Goal: Feedback & Contribution: Contribute content

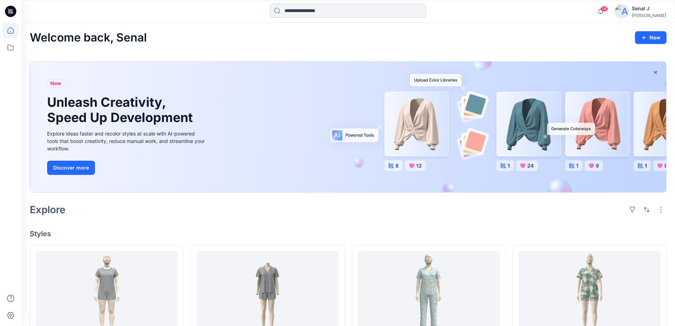
scroll to position [102, 0]
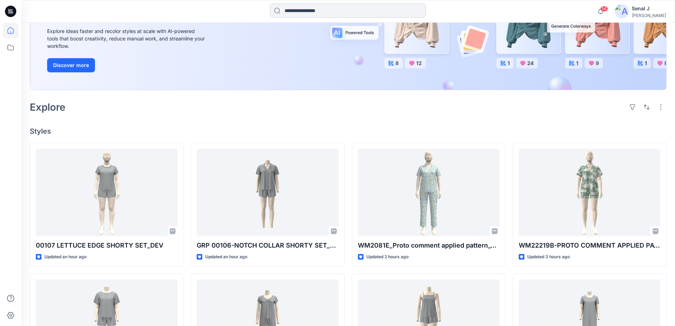
click at [289, 14] on input at bounding box center [348, 11] width 156 height 14
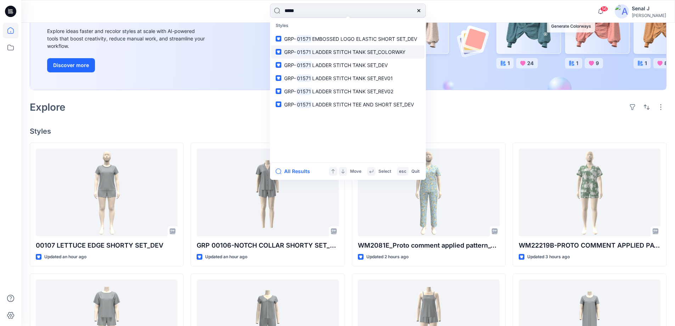
type input "*****"
click at [372, 52] on span "LADDER STITCH TANK SET_COLORWAY" at bounding box center [358, 52] width 93 height 6
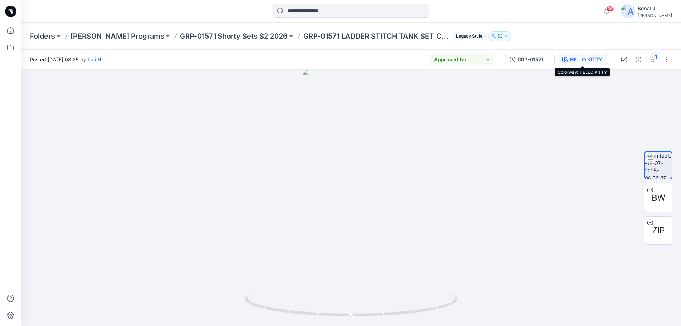
click at [587, 61] on div "HELLO KITTY" at bounding box center [586, 60] width 32 height 8
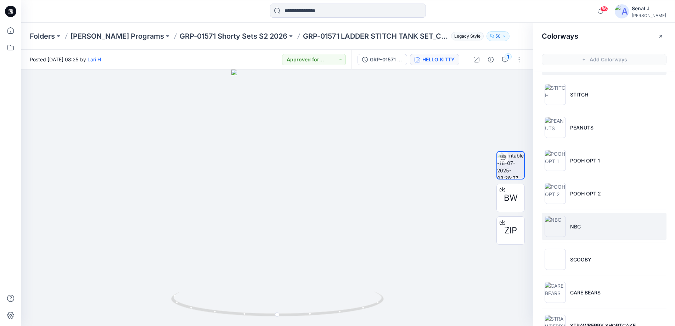
scroll to position [47, 0]
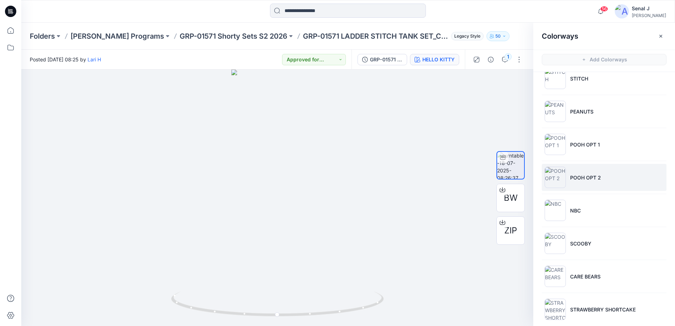
click at [614, 180] on li "POOH OPT 2" at bounding box center [604, 177] width 125 height 27
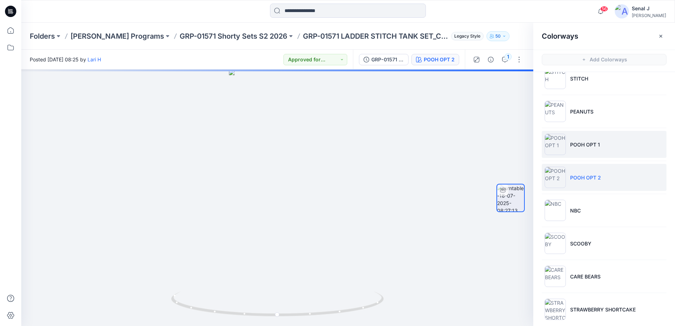
click at [607, 143] on li "POOH OPT 1" at bounding box center [604, 144] width 125 height 27
click at [608, 175] on li "POOH OPT 2" at bounding box center [604, 177] width 125 height 27
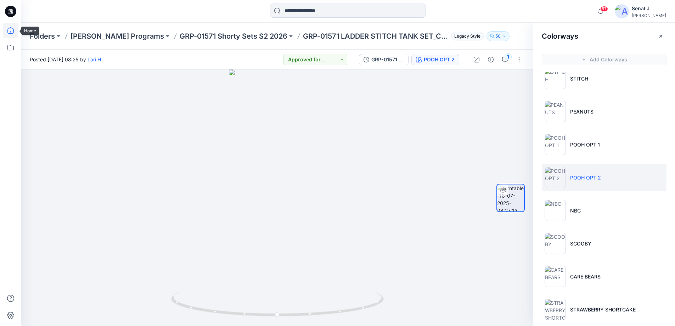
click at [10, 29] on icon at bounding box center [11, 31] width 16 height 16
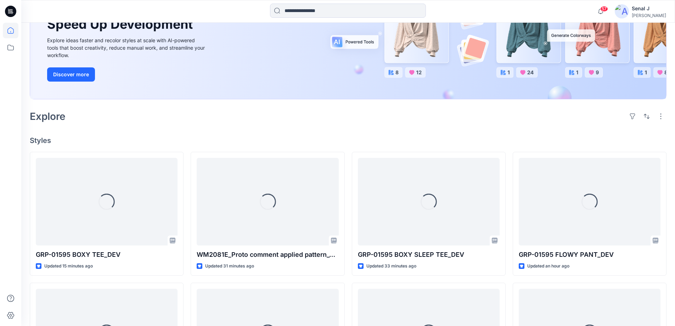
scroll to position [95, 0]
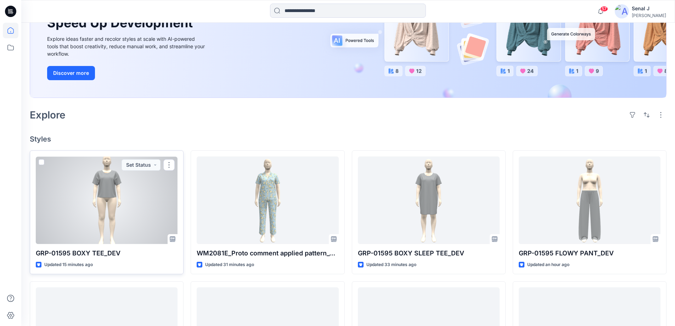
click at [101, 194] on div at bounding box center [107, 200] width 142 height 88
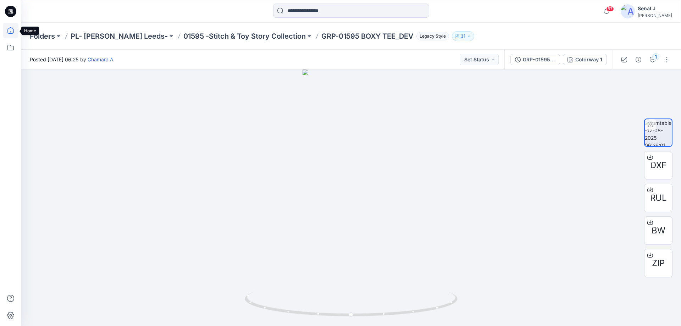
click at [10, 29] on icon at bounding box center [11, 31] width 16 height 16
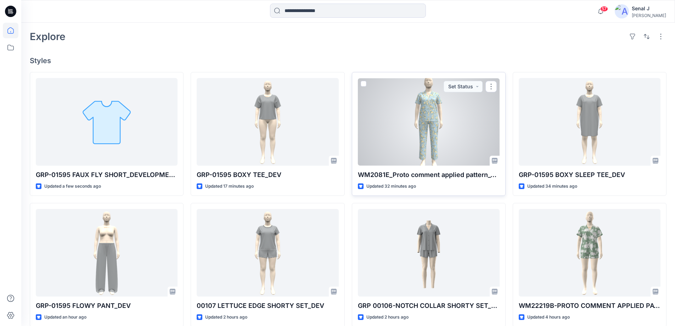
scroll to position [189, 0]
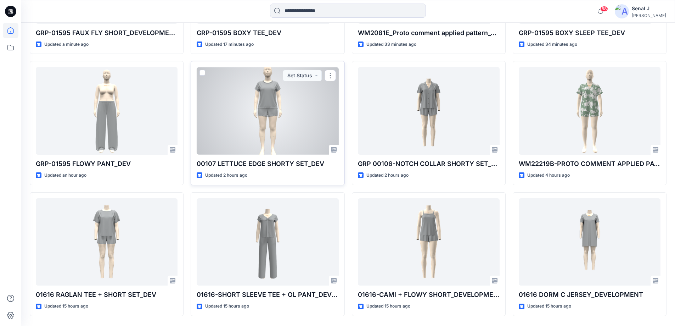
scroll to position [331, 0]
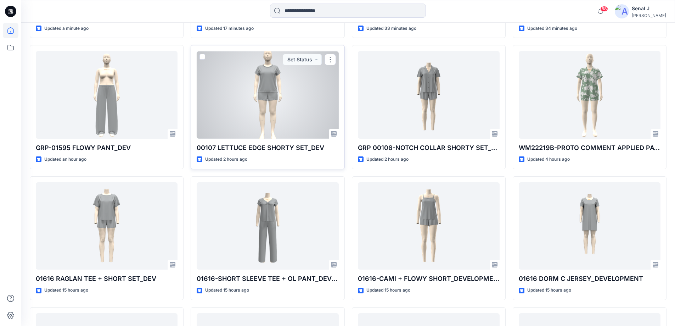
click at [266, 106] on div at bounding box center [268, 95] width 142 height 88
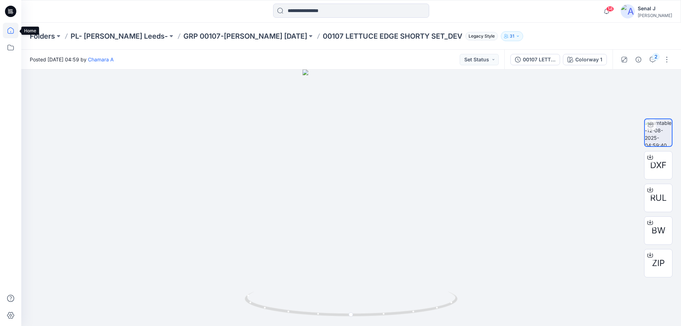
click at [9, 33] on icon at bounding box center [11, 31] width 16 height 16
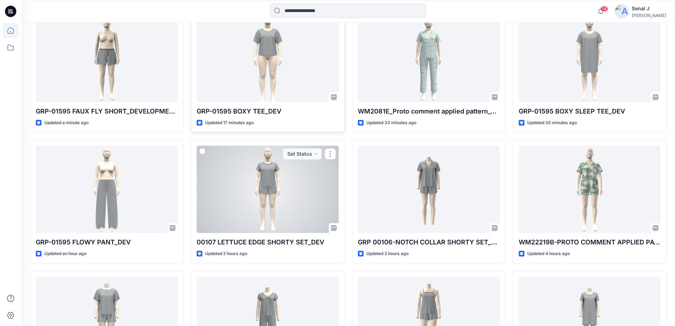
scroll to position [142, 0]
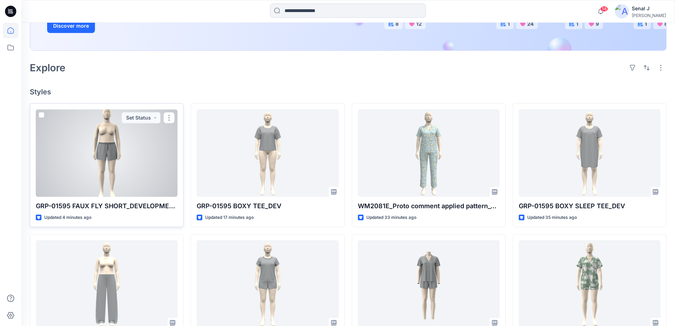
click at [83, 158] on div at bounding box center [107, 153] width 142 height 88
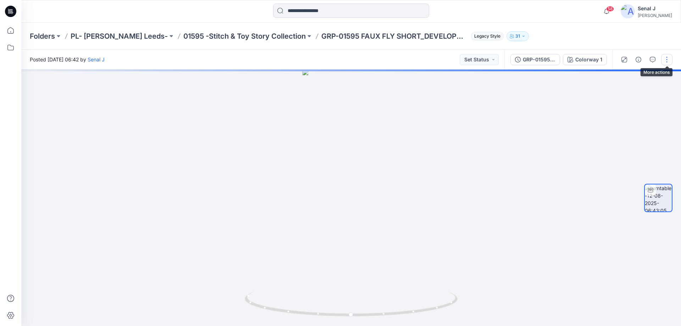
click at [668, 58] on button "button" at bounding box center [666, 59] width 11 height 11
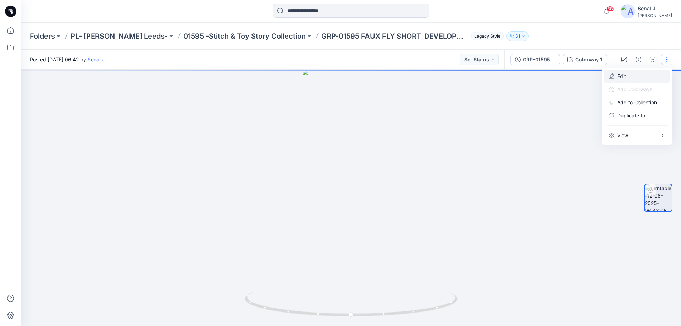
click at [626, 78] on button "Edit" at bounding box center [636, 75] width 65 height 13
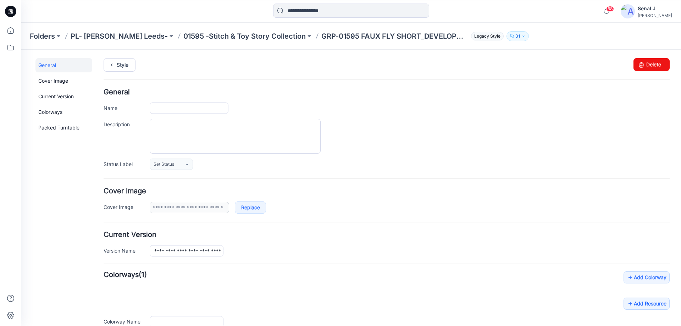
type input "**********"
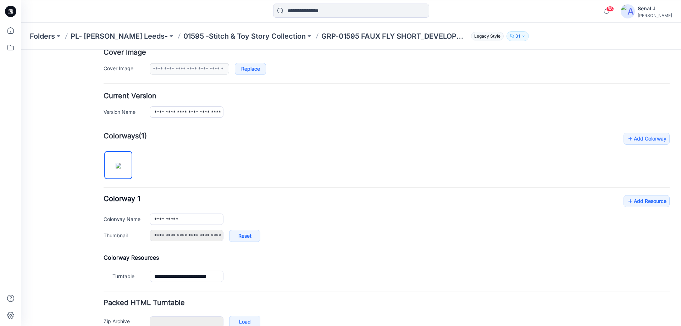
scroll to position [142, 0]
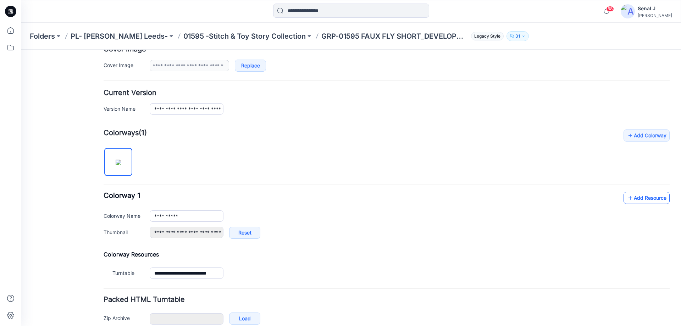
click at [637, 199] on link "Add Resource" at bounding box center [646, 198] width 46 height 12
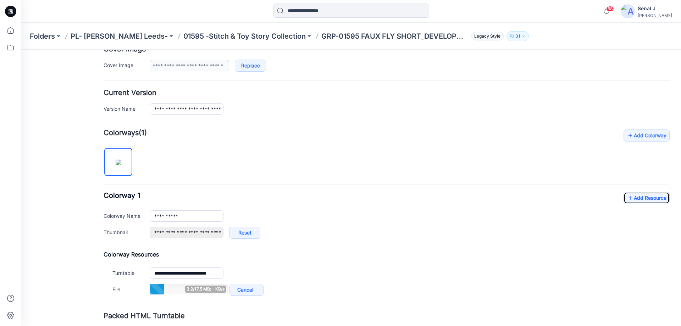
scroll to position [195, 0]
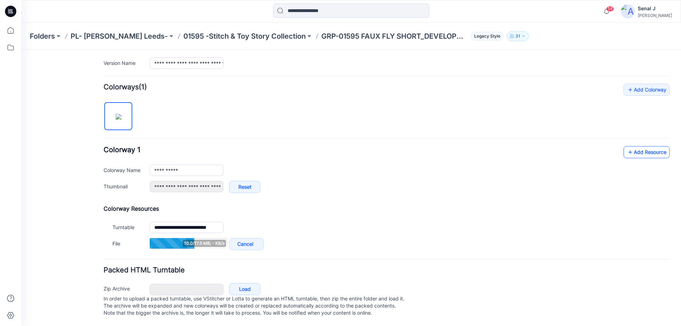
click at [633, 147] on link "Add Resource" at bounding box center [646, 152] width 46 height 12
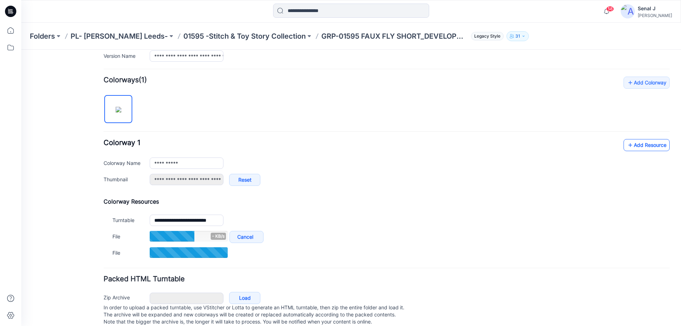
click at [632, 147] on link "Add Resource" at bounding box center [646, 145] width 46 height 12
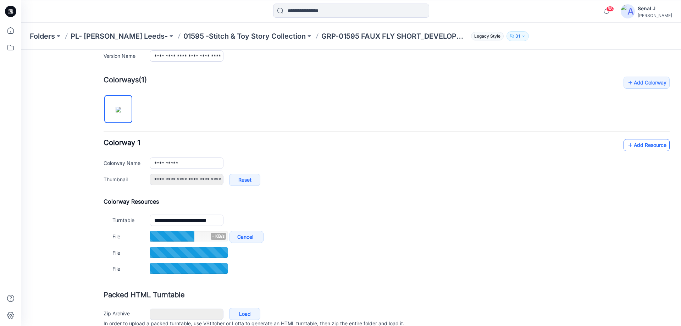
click at [641, 145] on link "Add Resource" at bounding box center [646, 145] width 46 height 12
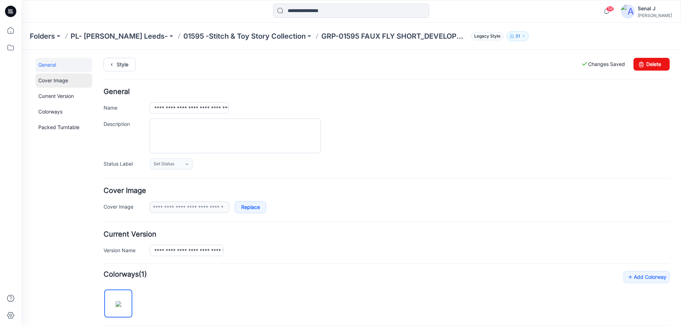
scroll to position [0, 0]
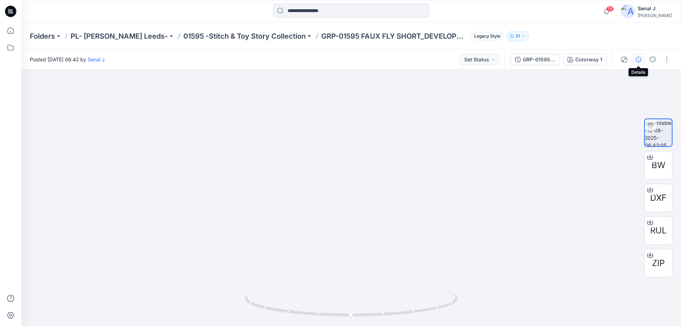
click at [639, 58] on icon "button" at bounding box center [638, 60] width 6 height 6
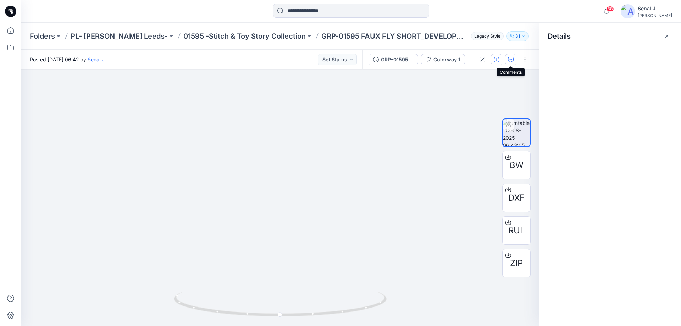
click at [513, 58] on button "button" at bounding box center [510, 59] width 11 height 11
click at [583, 59] on button "Add Comment" at bounding box center [617, 59] width 111 height 11
click at [327, 122] on div "1" at bounding box center [280, 197] width 518 height 256
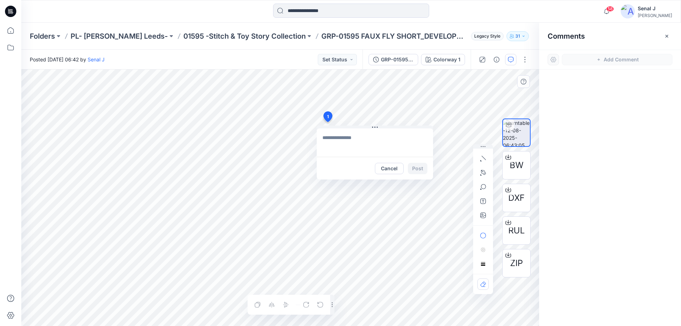
paste textarea "**********"
click at [320, 137] on textarea "**********" at bounding box center [375, 142] width 116 height 28
type textarea "**********"
click at [423, 170] on button "Post" at bounding box center [417, 168] width 19 height 11
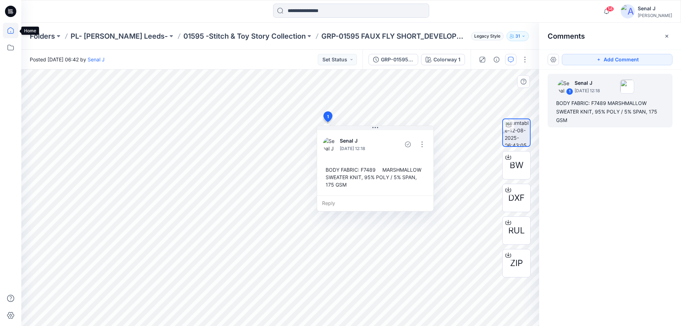
click at [7, 29] on icon at bounding box center [11, 31] width 16 height 16
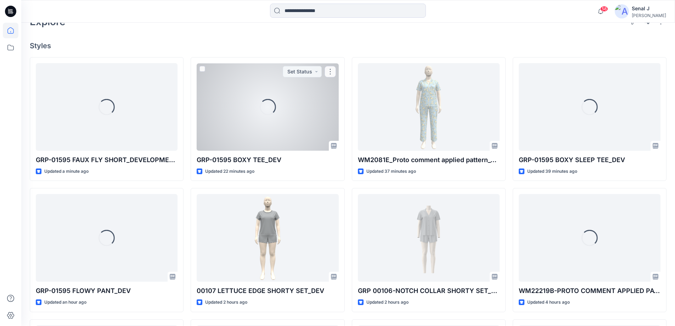
scroll to position [189, 0]
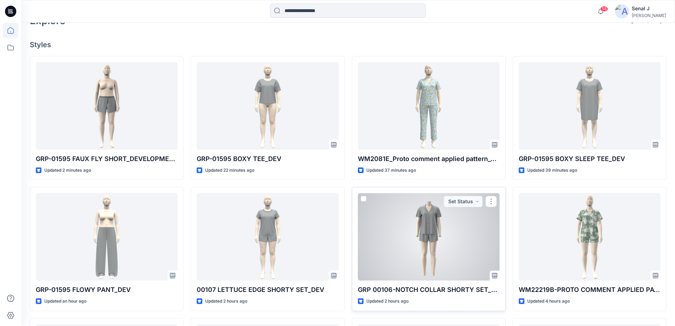
click at [443, 247] on div at bounding box center [429, 237] width 142 height 88
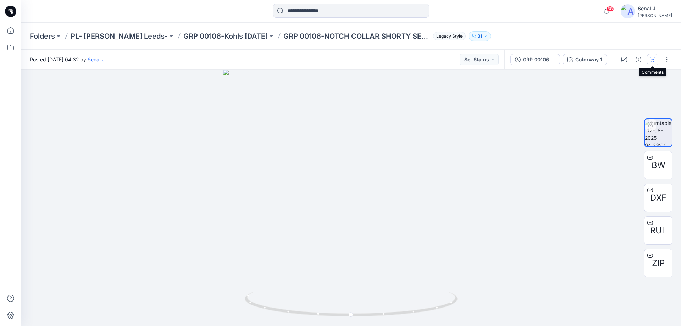
click at [652, 58] on icon "button" at bounding box center [652, 60] width 6 height 6
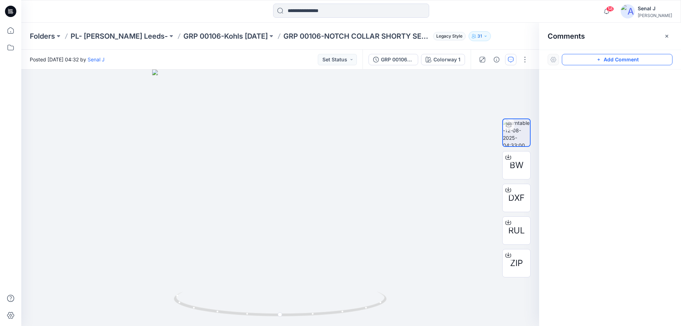
click at [606, 58] on button "Add Comment" at bounding box center [617, 59] width 111 height 11
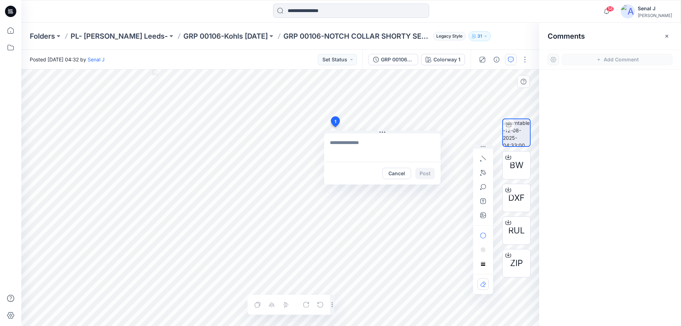
click at [335, 127] on div "1 Cancel Post Layer 1" at bounding box center [280, 197] width 518 height 256
click at [330, 144] on textarea "**********" at bounding box center [382, 147] width 116 height 28
type textarea "**********"
click at [424, 173] on button "Post" at bounding box center [424, 173] width 19 height 11
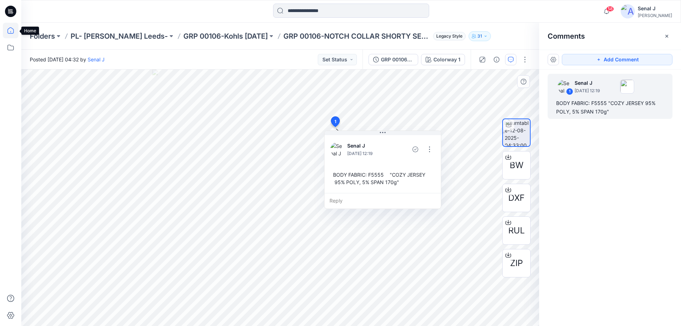
click at [7, 30] on icon at bounding box center [11, 31] width 16 height 16
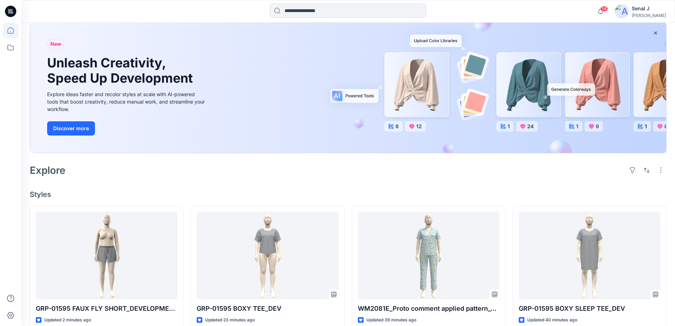
scroll to position [142, 0]
